Goal: Task Accomplishment & Management: Complete application form

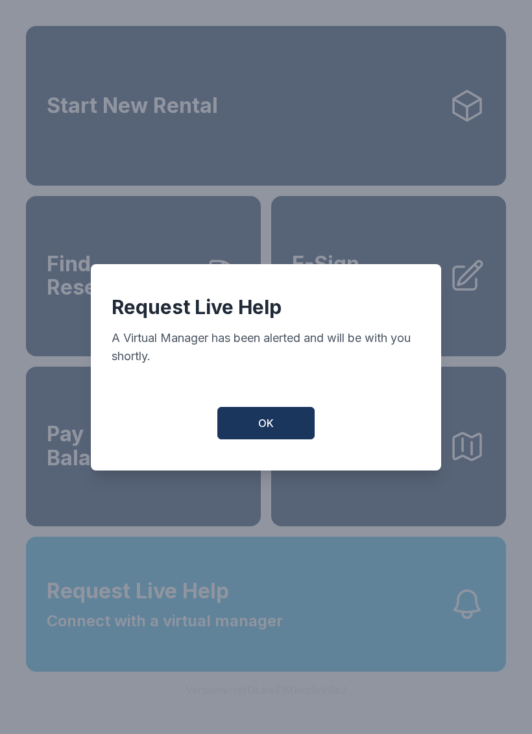
click at [271, 430] on span "OK" at bounding box center [266, 423] width 16 height 16
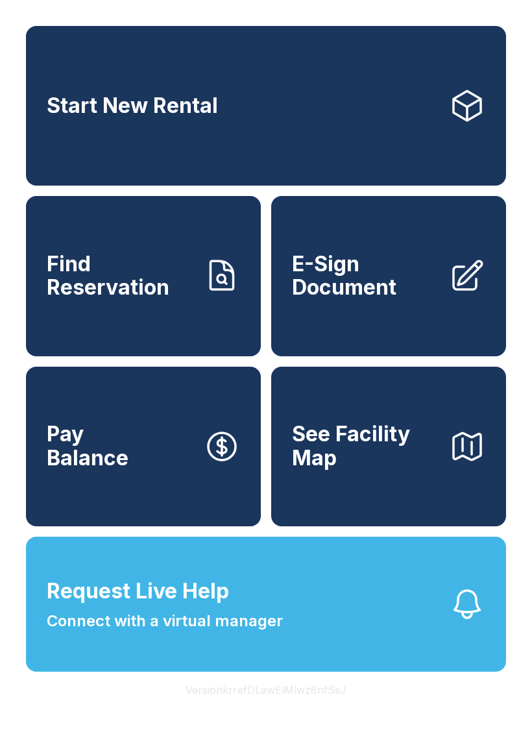
click at [439, 332] on link "E-Sign Document" at bounding box center [388, 276] width 235 height 160
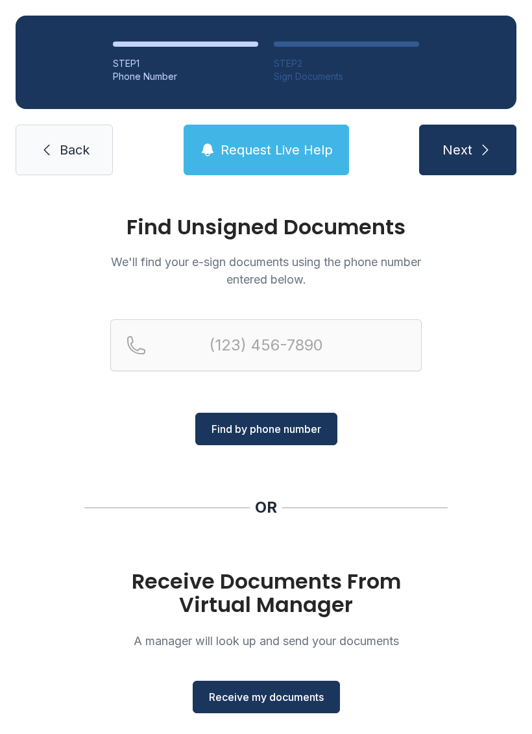
click at [308, 700] on span "Receive my documents" at bounding box center [266, 697] width 115 height 16
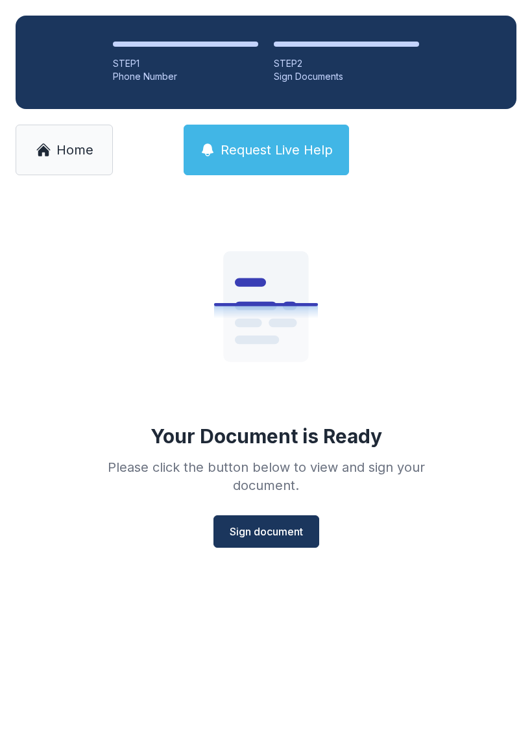
click at [280, 525] on span "Sign document" at bounding box center [266, 532] width 73 height 16
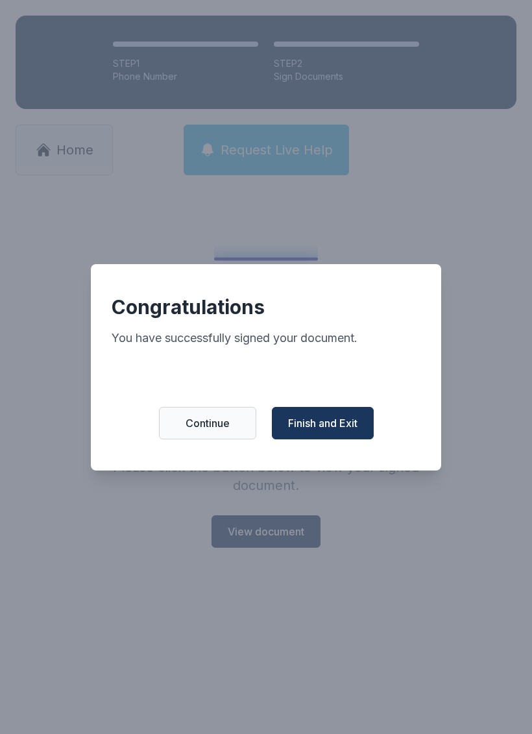
click at [231, 430] on button "Continue" at bounding box center [207, 423] width 97 height 32
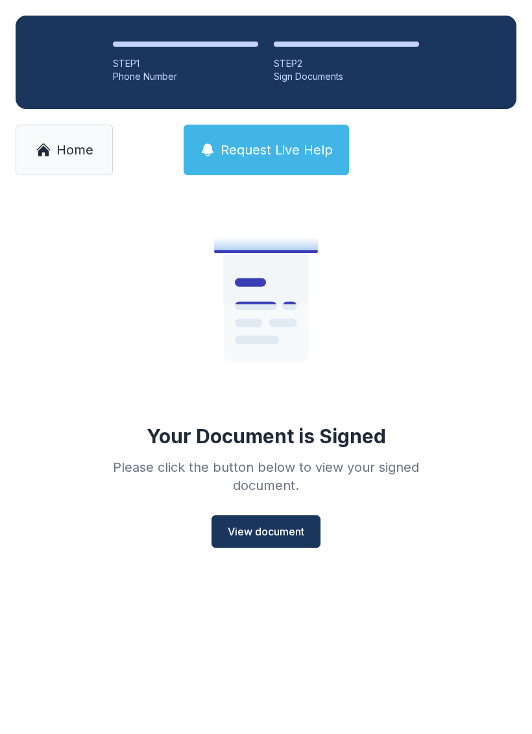
click at [286, 524] on span "View document" at bounding box center [266, 532] width 77 height 16
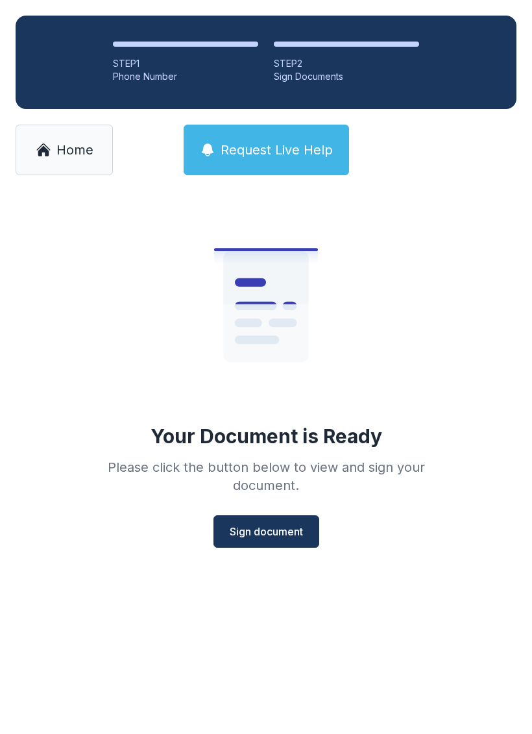
click at [289, 538] on span "Sign document" at bounding box center [266, 532] width 73 height 16
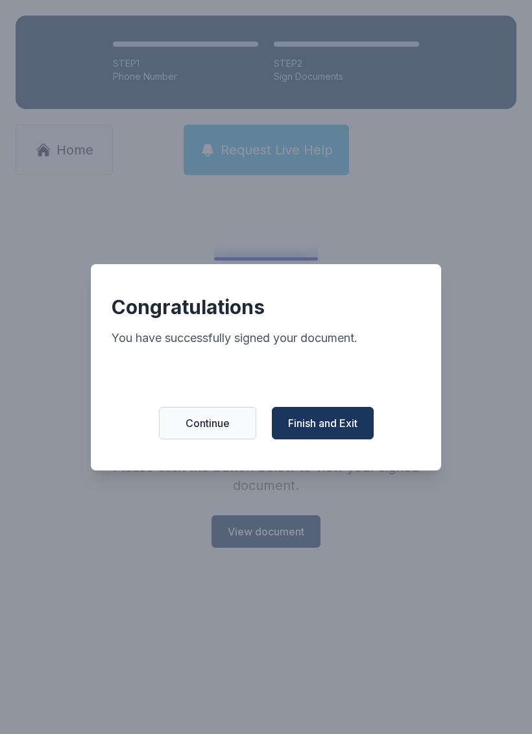
click at [334, 429] on span "Finish and Exit" at bounding box center [322, 423] width 69 height 16
